Goal: Task Accomplishment & Management: Use online tool/utility

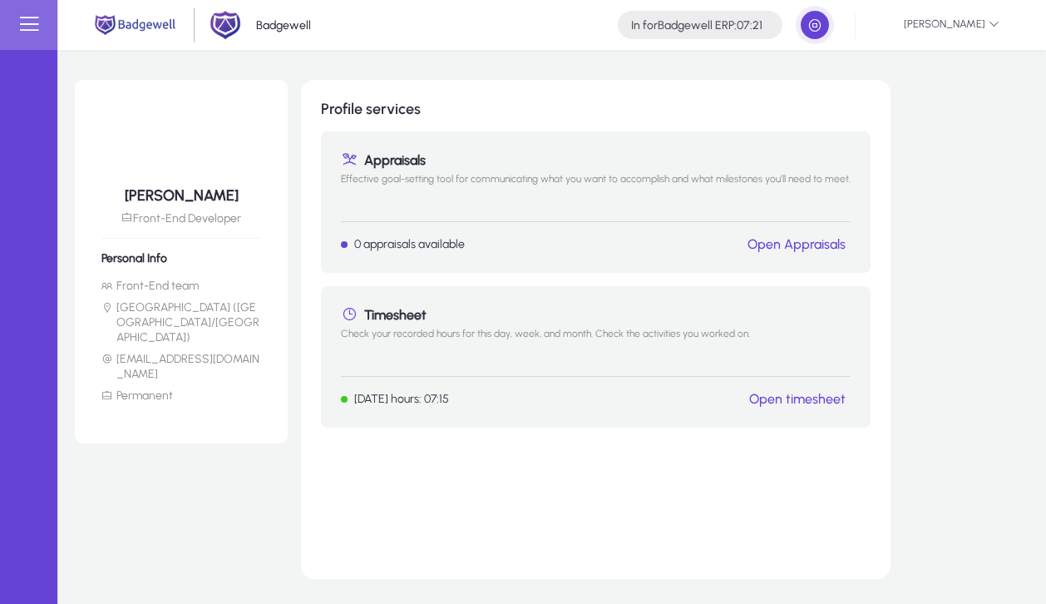
click at [811, 397] on link "Open timesheet" at bounding box center [797, 399] width 96 height 16
